Goal: Information Seeking & Learning: Learn about a topic

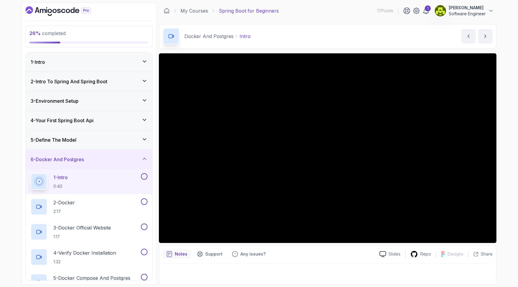
click at [131, 138] on div "5 - Define The Model" at bounding box center [89, 139] width 117 height 7
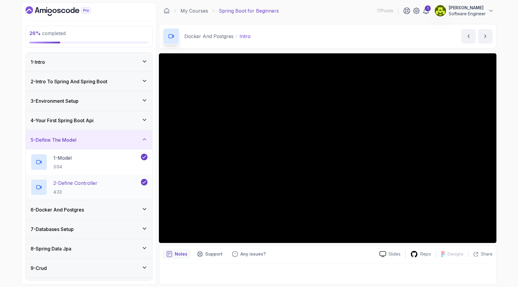
click at [129, 184] on div "2 - Define Controller 4:33" at bounding box center [85, 187] width 109 height 17
click at [107, 139] on div "5 - Define The Model" at bounding box center [89, 139] width 117 height 7
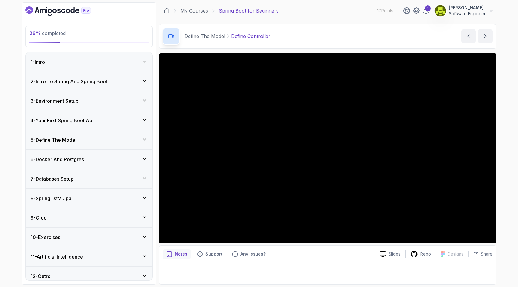
click at [107, 170] on div "7 - Databases Setup" at bounding box center [89, 178] width 126 height 19
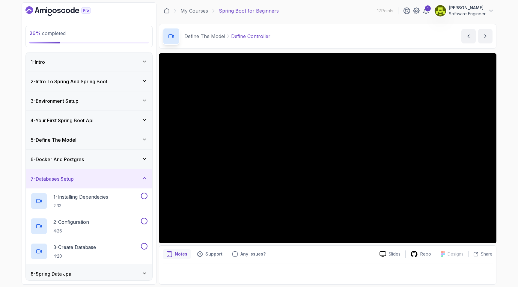
click at [112, 162] on div "6 - Docker And Postgres" at bounding box center [89, 159] width 117 height 7
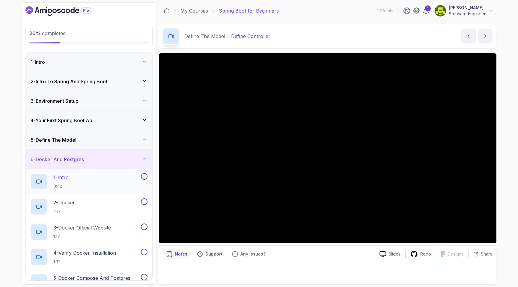
click at [106, 187] on div "1 - Intro 0:40" at bounding box center [85, 181] width 109 height 17
click at [69, 209] on p "2:17" at bounding box center [64, 212] width 22 height 6
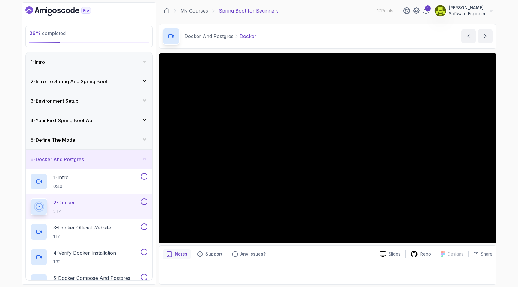
click at [144, 160] on icon at bounding box center [144, 159] width 6 height 6
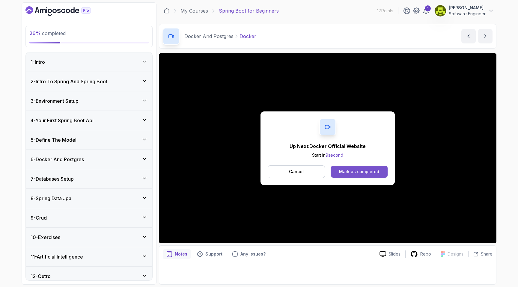
click at [355, 169] on div "Mark as completed" at bounding box center [359, 172] width 40 height 6
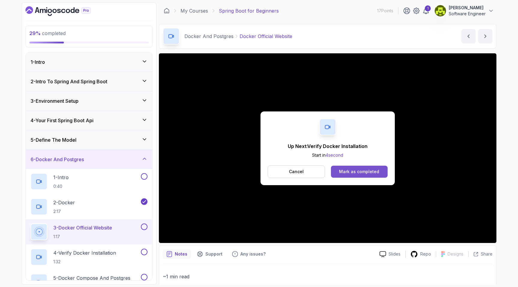
click at [363, 171] on div "Mark as completed" at bounding box center [359, 172] width 40 height 6
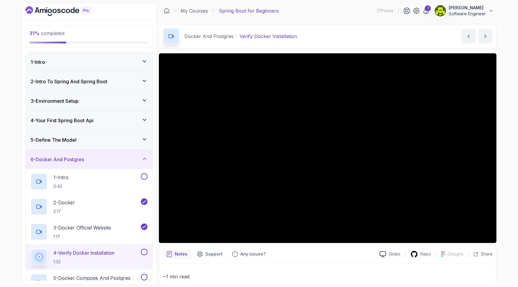
click at [6, 116] on div "31 % completed 1 - Intro 2 - Intro To Spring And Spring Boot 3 - Environment Se…" at bounding box center [259, 143] width 518 height 287
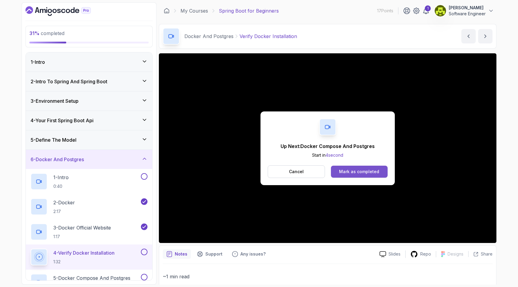
click at [355, 171] on div "Mark as completed" at bounding box center [359, 172] width 40 height 6
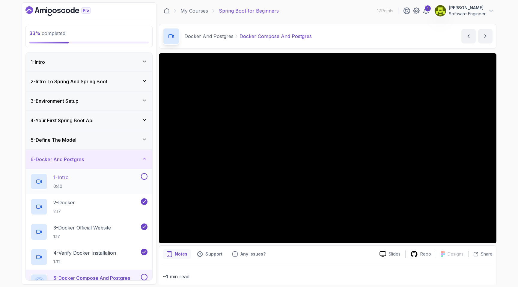
click at [144, 176] on button at bounding box center [144, 176] width 7 height 7
click at [146, 143] on div "5 - Define The Model" at bounding box center [89, 139] width 126 height 19
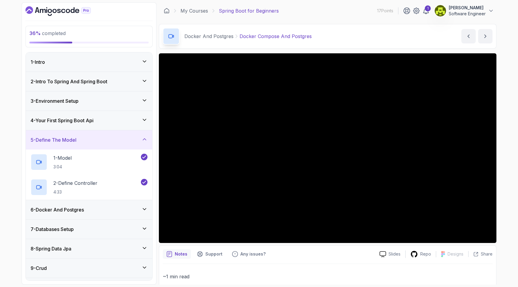
click at [145, 120] on icon at bounding box center [144, 119] width 3 height 1
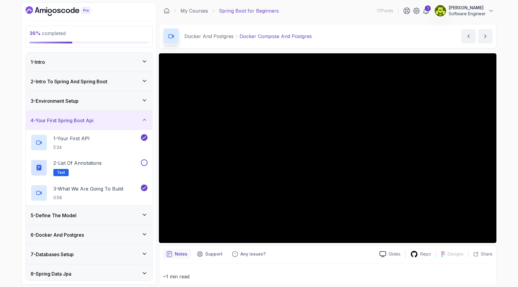
click at [145, 105] on div "3 - Environment Setup" at bounding box center [89, 100] width 126 height 19
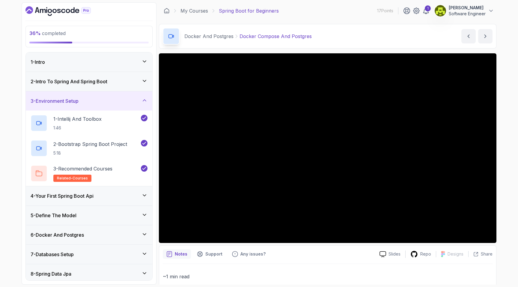
click at [145, 105] on div "3 - Environment Setup" at bounding box center [89, 100] width 126 height 19
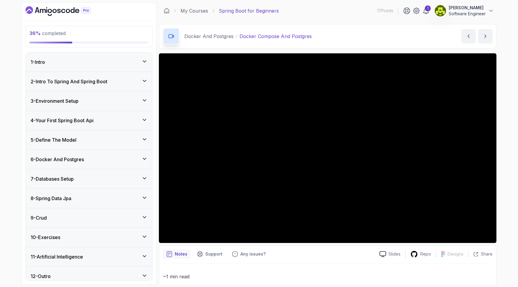
click at [144, 119] on icon at bounding box center [144, 120] width 6 height 6
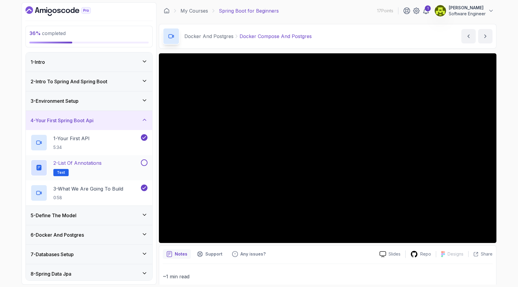
click at [143, 164] on button at bounding box center [144, 162] width 7 height 7
click at [147, 81] on icon at bounding box center [144, 81] width 6 height 6
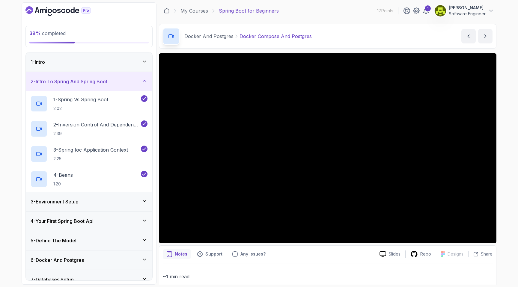
click at [145, 65] on div "1 - Intro" at bounding box center [89, 61] width 117 height 7
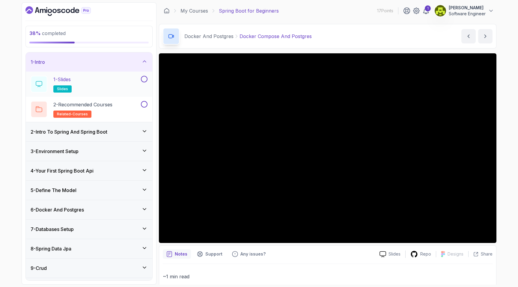
click at [144, 78] on button at bounding box center [144, 79] width 7 height 7
click at [144, 105] on button at bounding box center [144, 104] width 7 height 7
click at [145, 61] on icon at bounding box center [144, 61] width 3 height 1
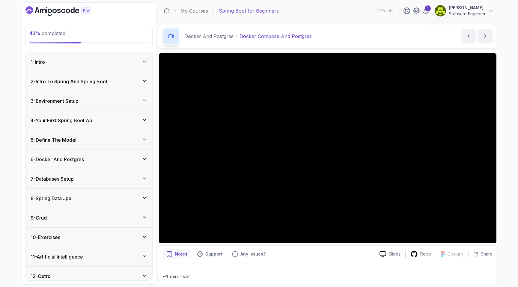
click at [141, 179] on div "7 - Databases Setup" at bounding box center [89, 178] width 117 height 7
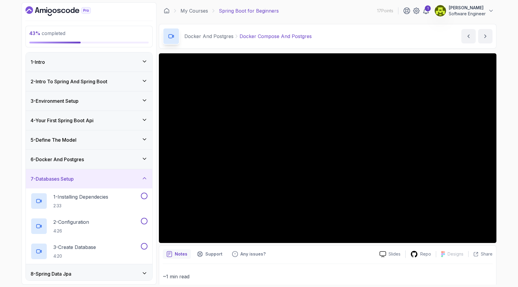
click at [143, 159] on icon at bounding box center [144, 159] width 6 height 6
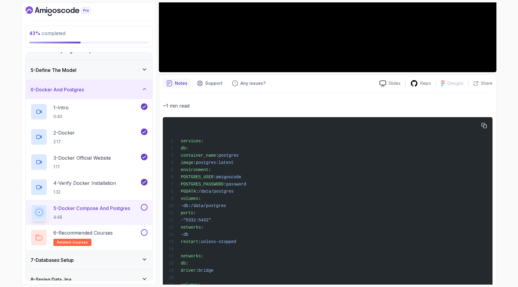
scroll to position [206, 0]
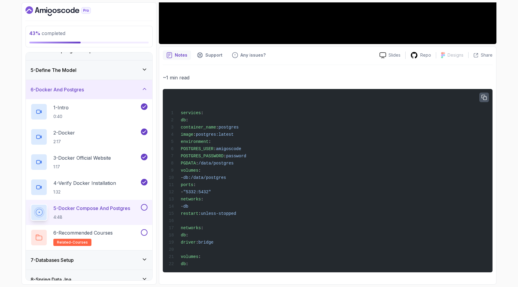
click at [481, 95] on button "button" at bounding box center [484, 98] width 10 height 10
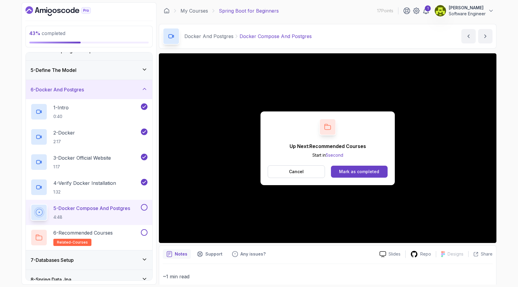
click at [357, 164] on div "Up Next: Recommended Courses Start in 5 second Cancel Mark as completed" at bounding box center [327, 148] width 134 height 74
click at [357, 170] on div "Mark as completed" at bounding box center [359, 172] width 40 height 6
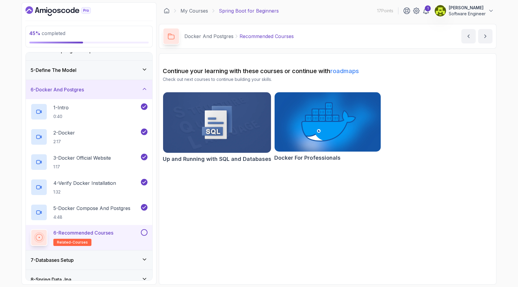
click at [144, 234] on button at bounding box center [144, 232] width 7 height 7
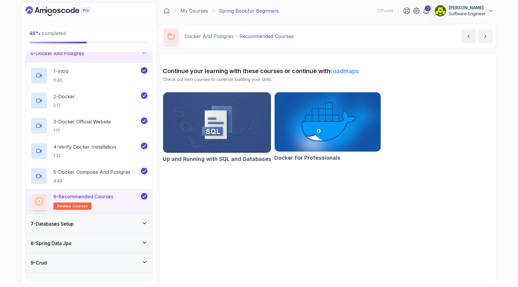
scroll to position [107, 0]
click at [119, 227] on div "7 - Databases Setup" at bounding box center [89, 222] width 126 height 19
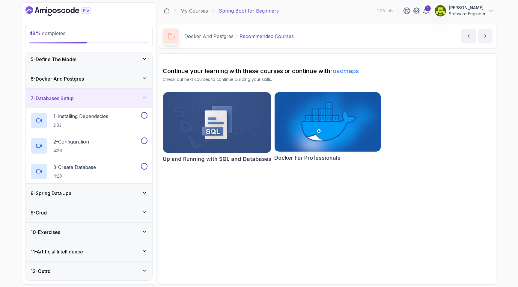
scroll to position [81, 0]
click at [118, 120] on div "1 - Installing Dependecies 2:33" at bounding box center [85, 120] width 109 height 17
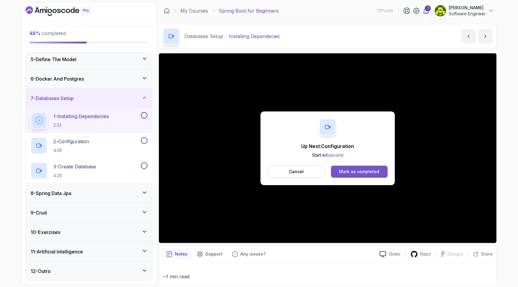
click at [357, 174] on div "Mark as completed" at bounding box center [359, 172] width 40 height 6
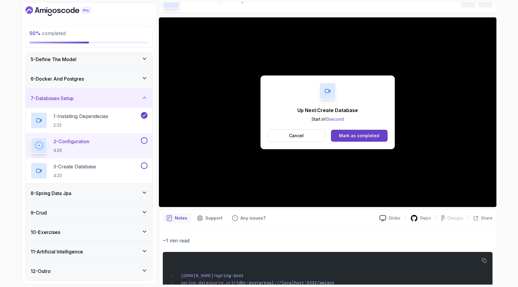
scroll to position [27, 0]
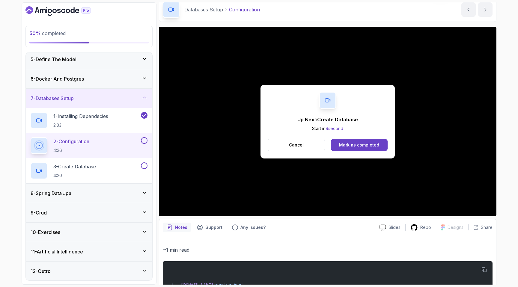
click at [143, 140] on button at bounding box center [144, 140] width 7 height 7
click at [119, 167] on div "3 - Create Database 4:20" at bounding box center [85, 170] width 109 height 17
